Goal: Use online tool/utility: Use online tool/utility

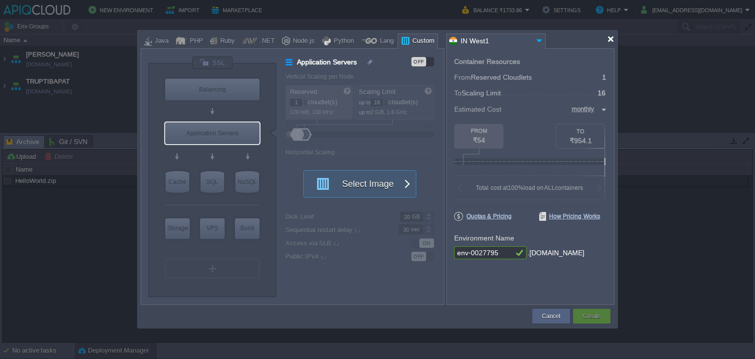
click at [611, 36] on div at bounding box center [610, 38] width 7 height 7
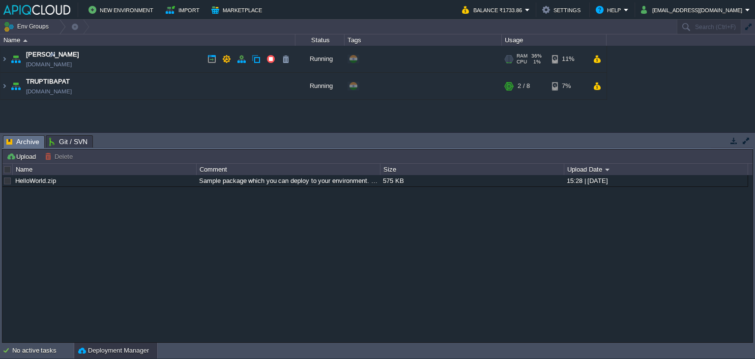
click at [165, 59] on td "Anand [DOMAIN_NAME]" at bounding box center [147, 59] width 295 height 27
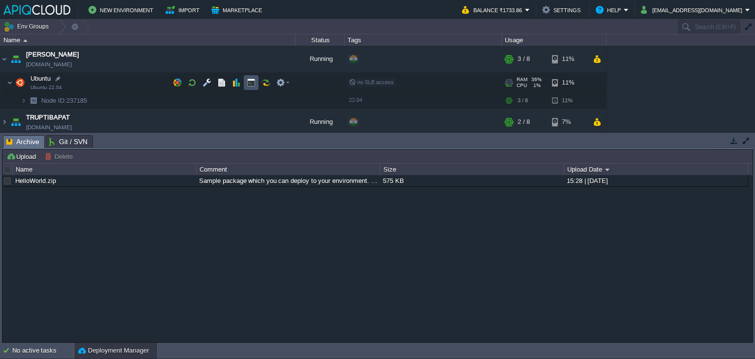
click at [252, 84] on button "button" at bounding box center [251, 82] width 9 height 9
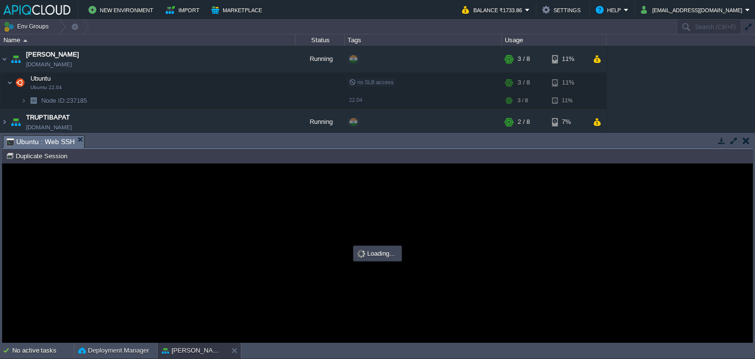
type input "#000000"
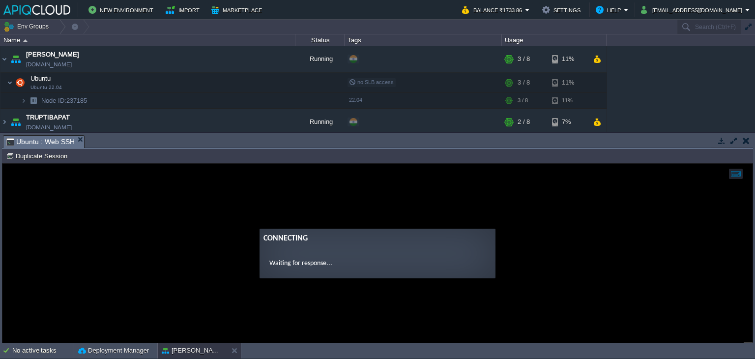
click at [746, 140] on button "button" at bounding box center [746, 140] width 7 height 9
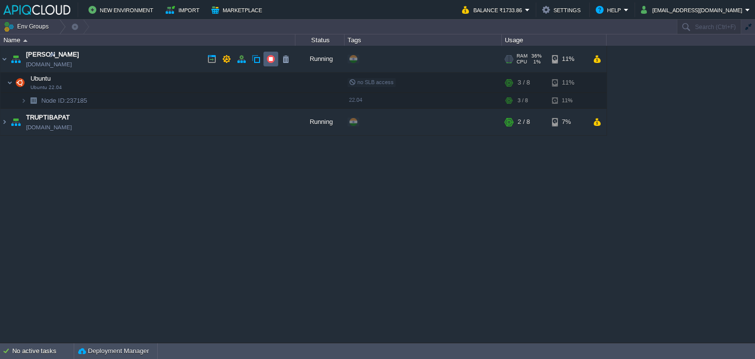
click at [271, 57] on button "button" at bounding box center [270, 59] width 9 height 9
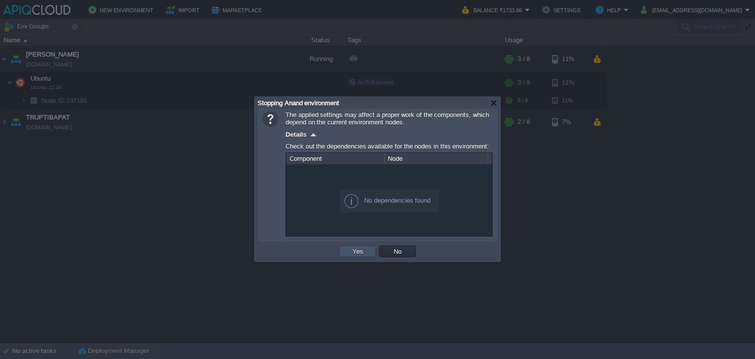
click at [360, 253] on button "Yes" at bounding box center [357, 251] width 17 height 9
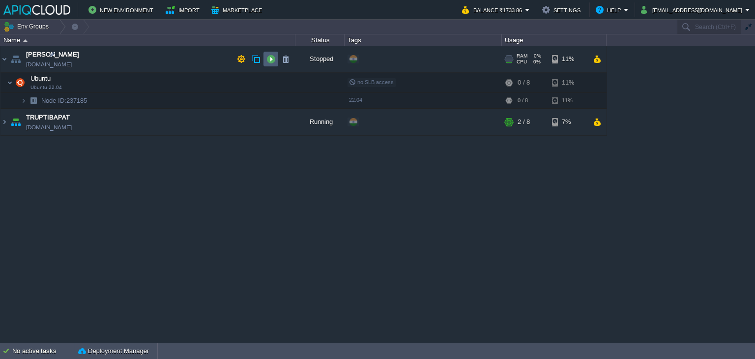
click at [269, 57] on button "button" at bounding box center [270, 59] width 9 height 9
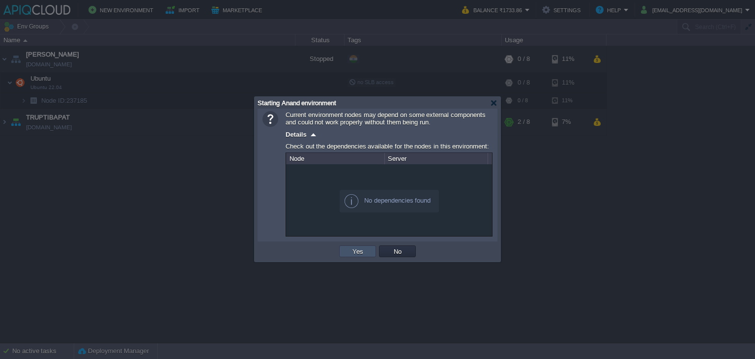
click at [350, 250] on button "Yes" at bounding box center [357, 251] width 17 height 9
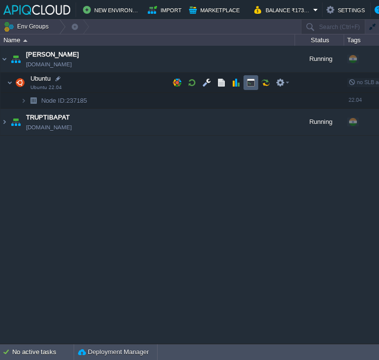
drag, startPoint x: 250, startPoint y: 83, endPoint x: 309, endPoint y: 2, distance: 100.3
click at [250, 83] on button "button" at bounding box center [251, 82] width 9 height 9
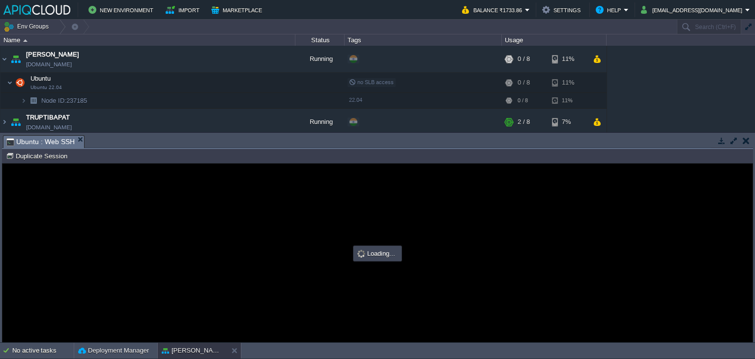
type input "#000000"
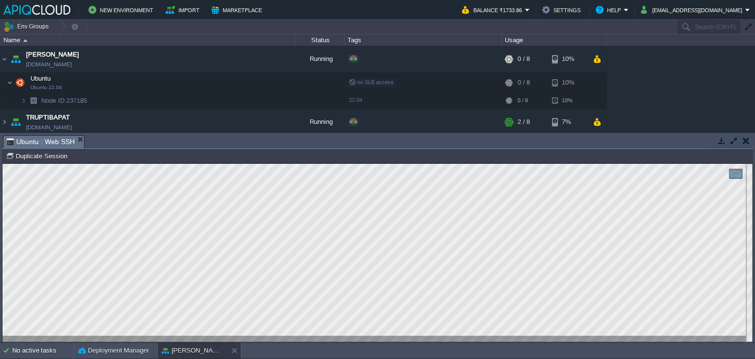
click at [744, 142] on button "button" at bounding box center [746, 140] width 7 height 9
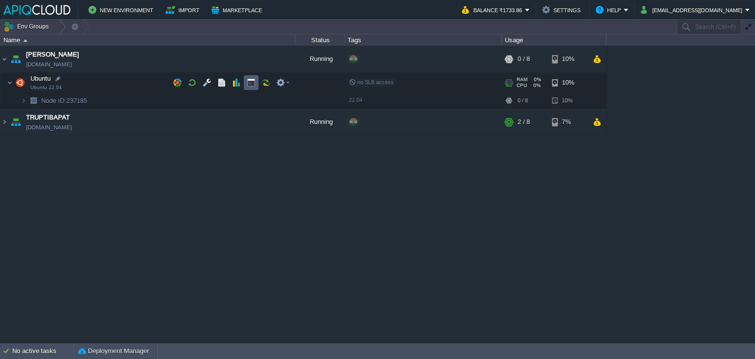
click at [248, 84] on button "button" at bounding box center [251, 82] width 9 height 9
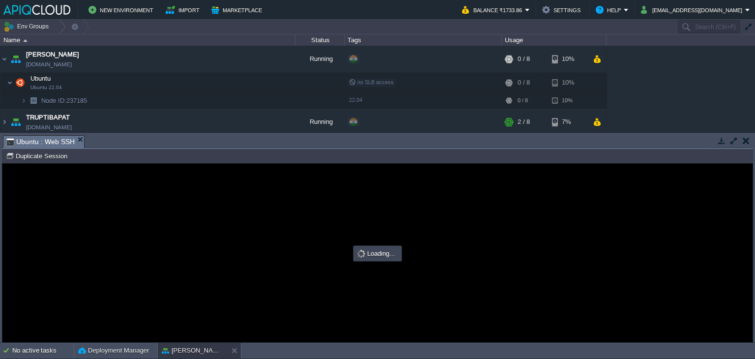
type input "#000000"
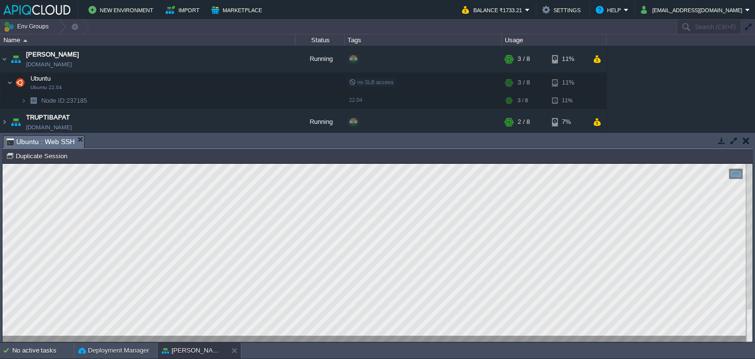
click at [746, 135] on td at bounding box center [746, 141] width 12 height 12
